Goal: Task Accomplishment & Management: Manage account settings

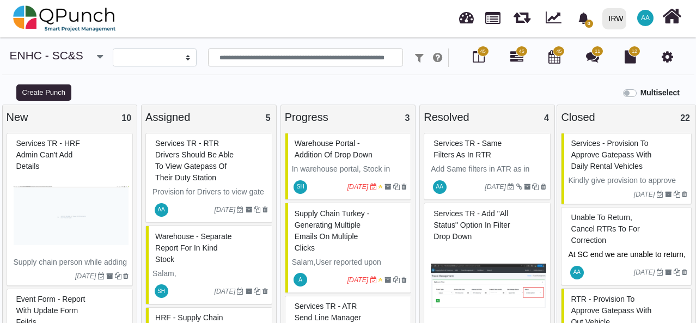
select select
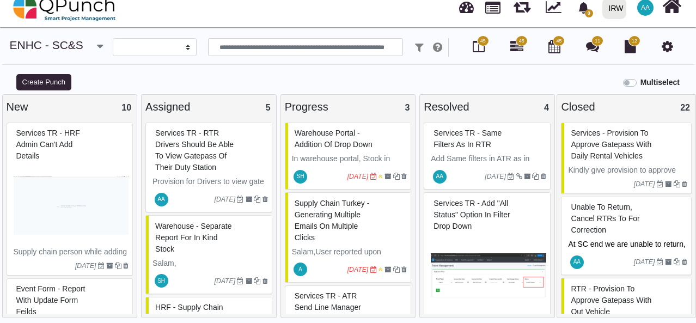
scroll to position [57, 0]
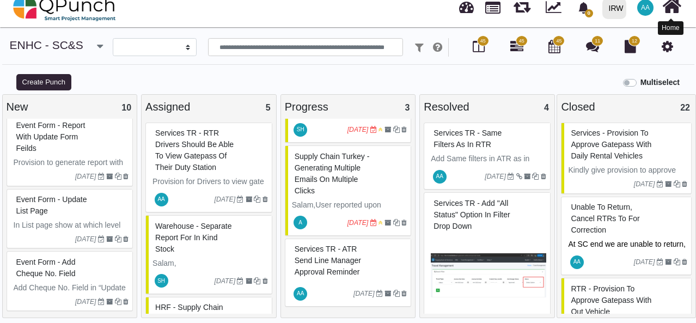
click at [671, 11] on icon at bounding box center [671, 6] width 19 height 21
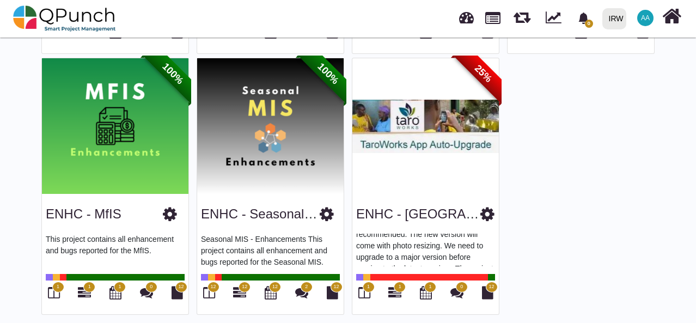
scroll to position [78, 0]
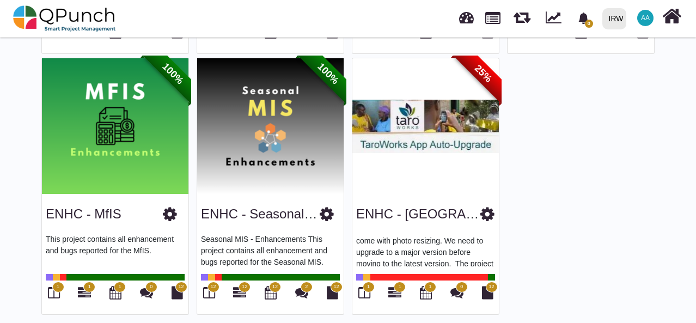
click at [645, 20] on span "AA" at bounding box center [645, 18] width 9 height 7
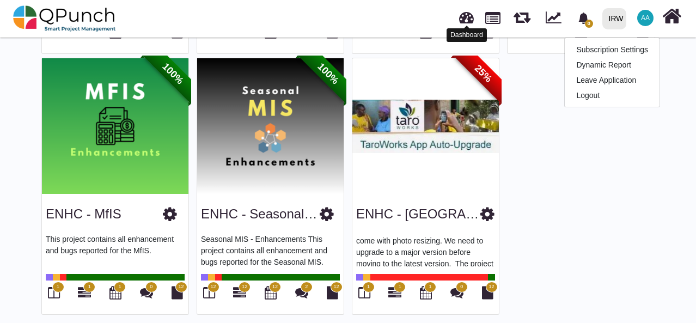
click at [466, 20] on link at bounding box center [466, 16] width 15 height 18
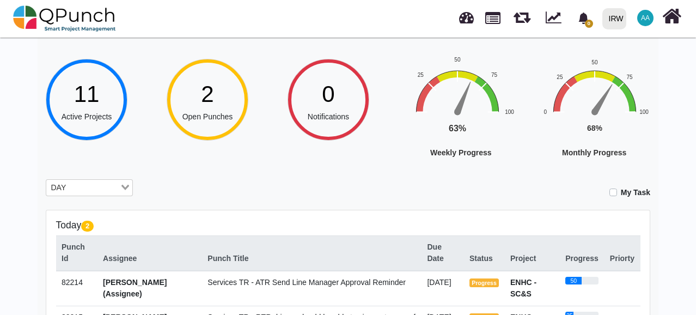
scroll to position [51, 0]
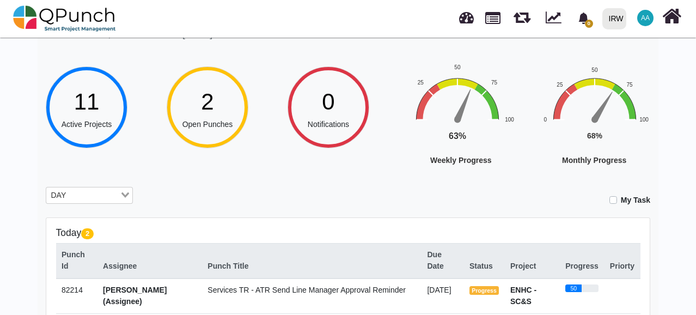
click at [670, 30] on div at bounding box center [671, 17] width 19 height 28
click at [650, 16] on span "AA" at bounding box center [645, 18] width 16 height 16
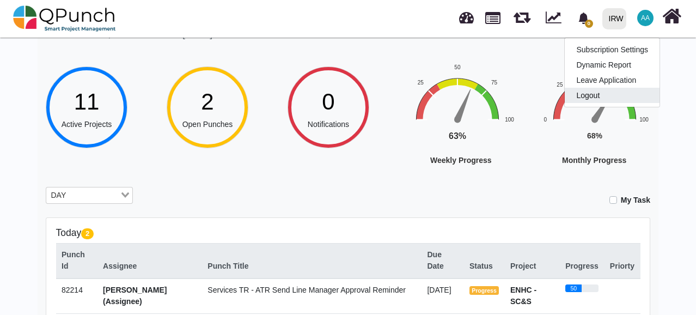
click at [603, 97] on link "Logout" at bounding box center [612, 95] width 95 height 15
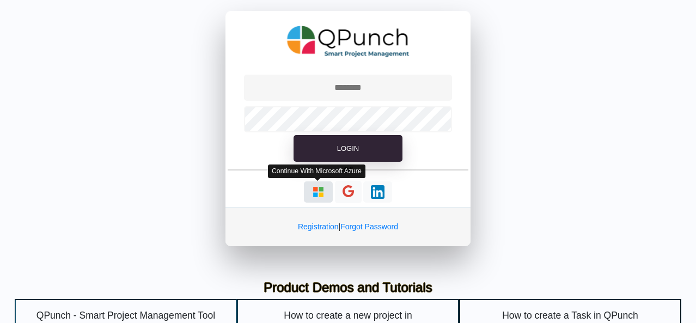
click at [315, 197] on img "button" at bounding box center [318, 192] width 14 height 14
type input "**********"
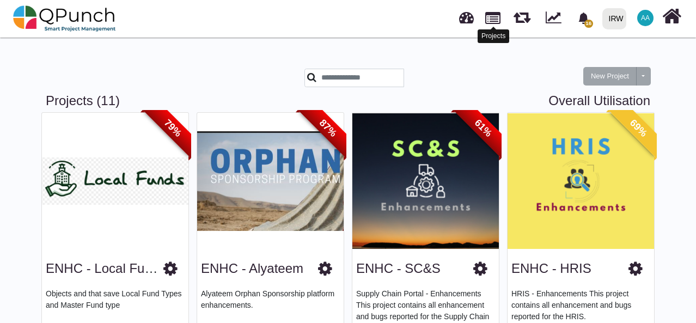
click at [492, 21] on link at bounding box center [492, 17] width 15 height 19
click at [497, 19] on link at bounding box center [492, 17] width 15 height 19
click at [585, 17] on icon "bell fill" at bounding box center [583, 18] width 10 height 11
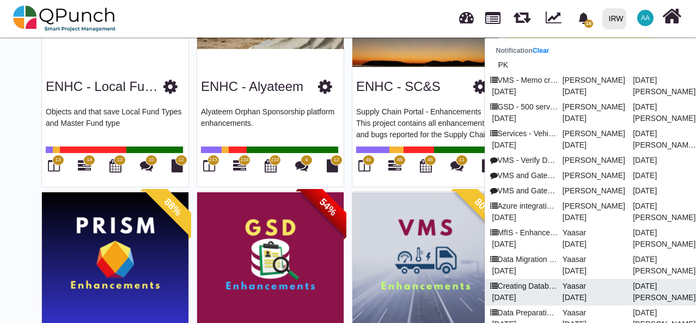
scroll to position [184, 0]
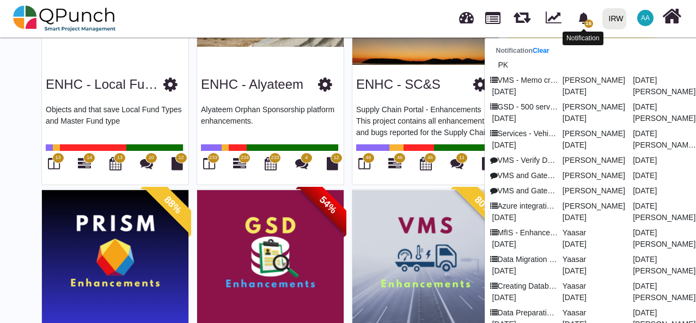
click at [588, 23] on span "16" at bounding box center [588, 24] width 9 height 8
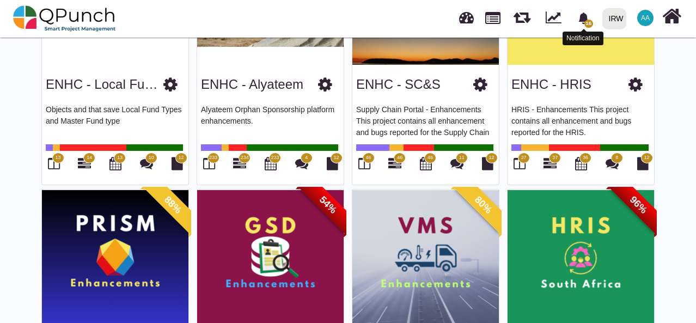
click at [587, 25] on span "16" at bounding box center [588, 24] width 9 height 8
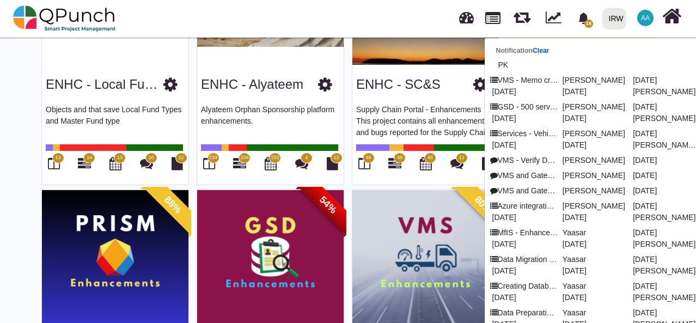
click at [546, 51] on link "Clear" at bounding box center [541, 51] width 17 height 8
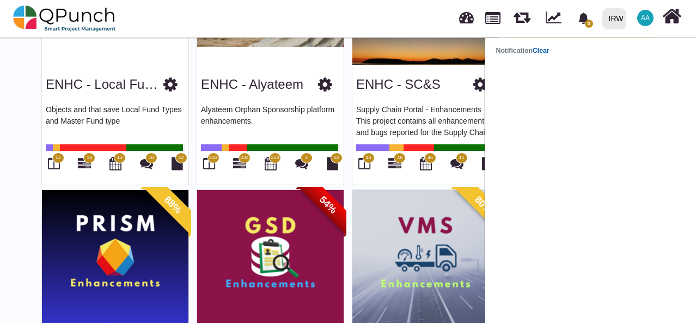
scroll to position [0, 0]
click at [417, 19] on div "0 Notification Clear IRW IRW 0 Test AA Subscription Settings Dynamic Report Lea…" at bounding box center [486, 19] width 394 height 36
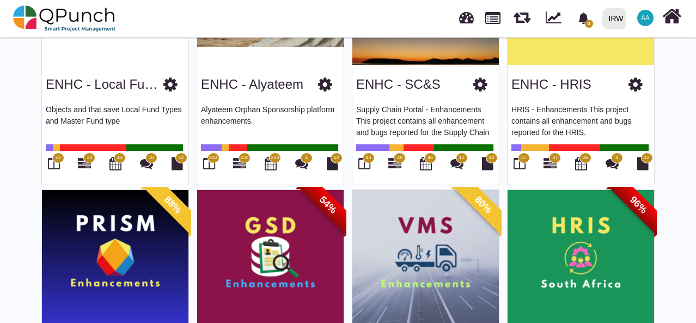
click at [619, 17] on div "IRW" at bounding box center [616, 18] width 15 height 19
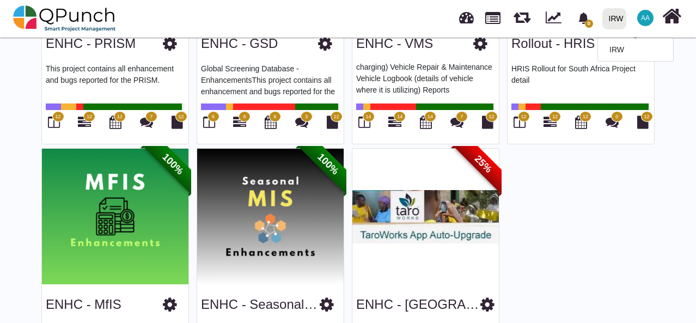
scroll to position [576, 0]
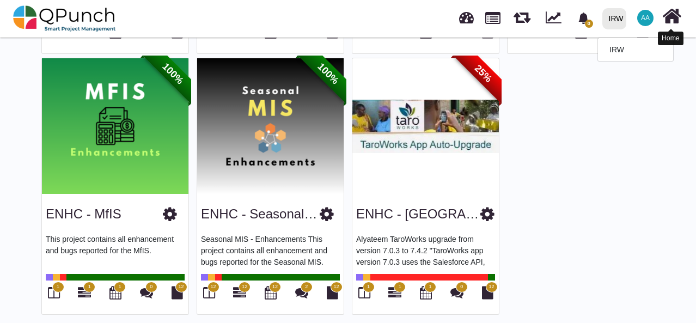
click at [674, 16] on icon at bounding box center [671, 16] width 19 height 21
click at [679, 19] on icon at bounding box center [671, 16] width 19 height 21
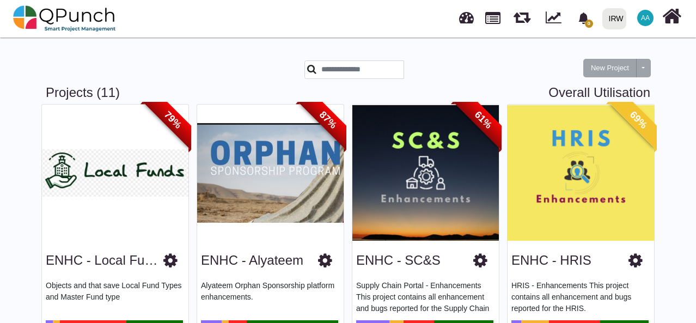
scroll to position [0, 0]
